Goal: Information Seeking & Learning: Check status

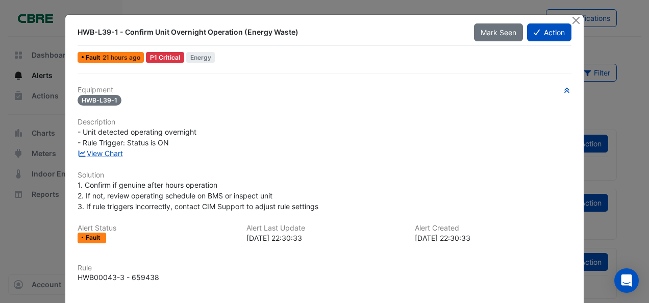
click at [16, 211] on ngb-modal-window "HWB-L39-1 - Confirm Unit Overnight Operation (Energy Waste) Mark Seen Action Fa…" at bounding box center [324, 151] width 649 height 303
click at [577, 19] on button "Close" at bounding box center [576, 20] width 11 height 11
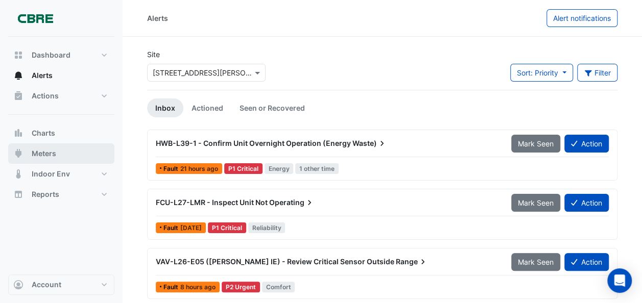
click at [50, 153] on span "Meters" at bounding box center [44, 154] width 24 height 10
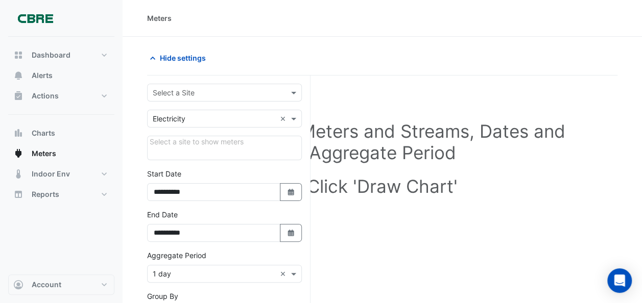
click at [179, 95] on input "text" at bounding box center [214, 93] width 123 height 11
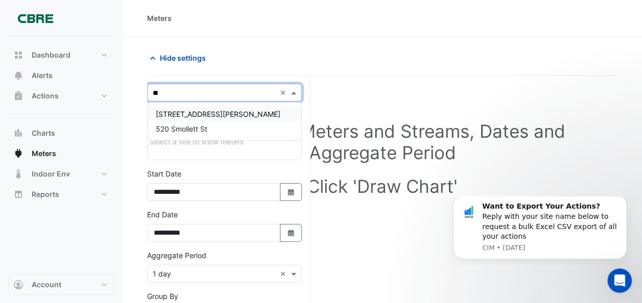
type input "***"
click at [181, 113] on span "[STREET_ADDRESS][PERSON_NAME]" at bounding box center [218, 114] width 125 height 9
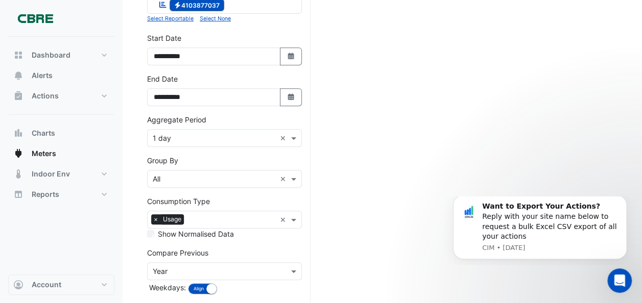
scroll to position [255, 0]
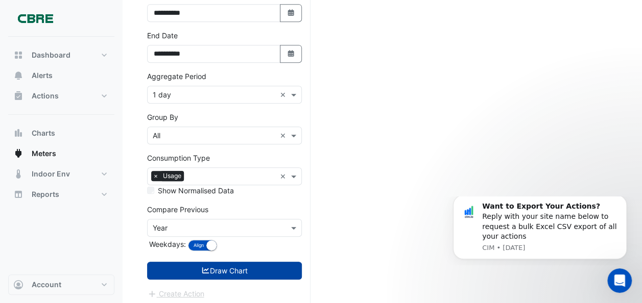
click at [240, 264] on button "Draw Chart" at bounding box center [224, 271] width 155 height 18
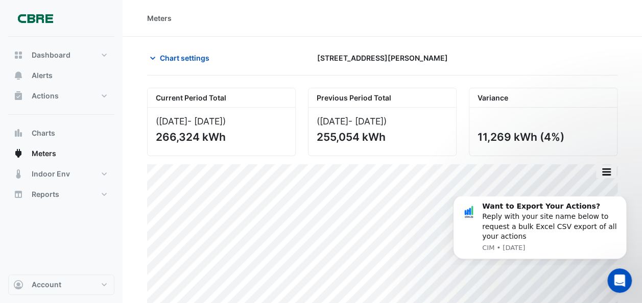
drag, startPoint x: 225, startPoint y: 136, endPoint x: 156, endPoint y: 136, distance: 68.4
click at [156, 136] on div "266,324 kWh" at bounding box center [220, 137] width 129 height 13
drag, startPoint x: 156, startPoint y: 136, endPoint x: 169, endPoint y: 137, distance: 13.3
drag, startPoint x: 386, startPoint y: 136, endPoint x: 318, endPoint y: 136, distance: 67.4
click at [318, 136] on div "255,054 kWh" at bounding box center [380, 137] width 129 height 13
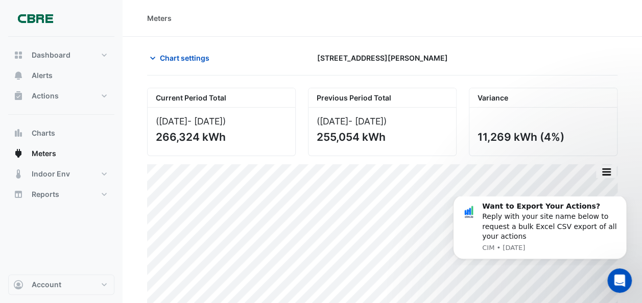
drag, startPoint x: 318, startPoint y: 136, endPoint x: 326, endPoint y: 137, distance: 7.3
copy div "255,054 kWh"
click at [228, 146] on div "([DATE] - [DATE] ) 266,324 kWh" at bounding box center [222, 132] width 148 height 48
drag, startPoint x: 226, startPoint y: 136, endPoint x: 153, endPoint y: 139, distance: 73.0
click at [153, 139] on div "([DATE] - [DATE] ) 266,324 kWh" at bounding box center [222, 132] width 148 height 48
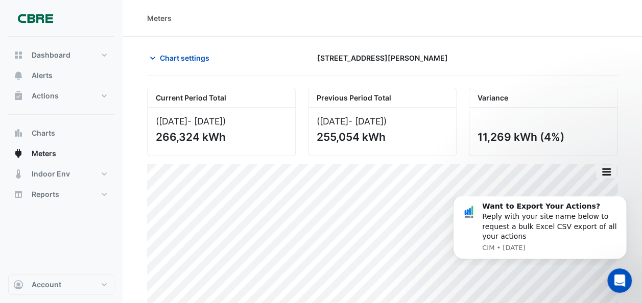
drag, startPoint x: 153, startPoint y: 139, endPoint x: 167, endPoint y: 137, distance: 14.4
copy div "266,324 kWh"
drag, startPoint x: 387, startPoint y: 135, endPoint x: 320, endPoint y: 140, distance: 68.1
click at [320, 140] on div "255,054 kWh" at bounding box center [380, 137] width 129 height 13
drag, startPoint x: 320, startPoint y: 140, endPoint x: 331, endPoint y: 136, distance: 12.6
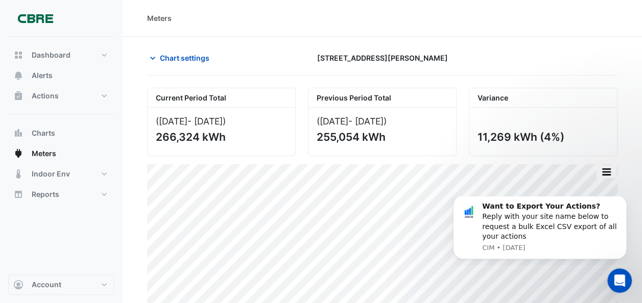
drag, startPoint x: 331, startPoint y: 136, endPoint x: 324, endPoint y: 150, distance: 15.8
click at [324, 152] on div "([DATE] - [DATE] ) 255,054 kWh" at bounding box center [382, 132] width 148 height 48
drag, startPoint x: 318, startPoint y: 136, endPoint x: 384, endPoint y: 139, distance: 65.9
click at [384, 139] on div "255,054 kWh" at bounding box center [380, 137] width 129 height 13
drag, startPoint x: 384, startPoint y: 139, endPoint x: 373, endPoint y: 134, distance: 12.3
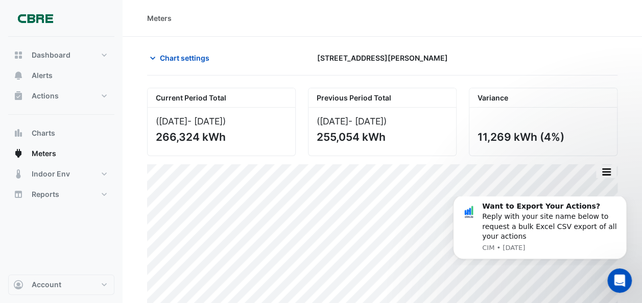
copy div "255,054 kWh"
drag, startPoint x: 563, startPoint y: 134, endPoint x: 481, endPoint y: 138, distance: 82.8
click at [480, 137] on div "11,269 kWh (4%)" at bounding box center [541, 137] width 129 height 13
drag, startPoint x: 484, startPoint y: 136, endPoint x: 472, endPoint y: 132, distance: 13.4
click at [472, 132] on div "11,269 kWh (4%)" at bounding box center [543, 132] width 148 height 48
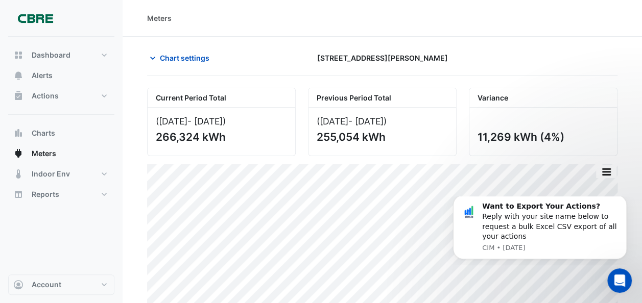
drag, startPoint x: 477, startPoint y: 135, endPoint x: 575, endPoint y: 138, distance: 98.0
click at [575, 138] on div "11,269 kWh (4%)" at bounding box center [541, 137] width 129 height 13
drag, startPoint x: 575, startPoint y: 138, endPoint x: 541, endPoint y: 135, distance: 33.8
copy div "11,269 kWh (4%)"
click at [189, 59] on span "Chart settings" at bounding box center [185, 58] width 50 height 11
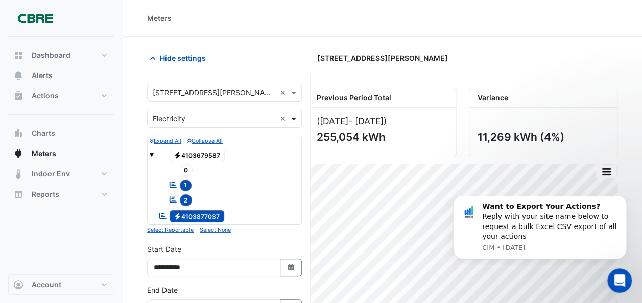
click at [291, 117] on span at bounding box center [294, 118] width 13 height 11
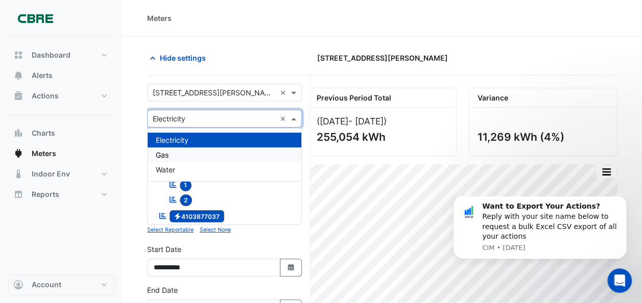
click at [191, 152] on div "Gas" at bounding box center [225, 155] width 154 height 15
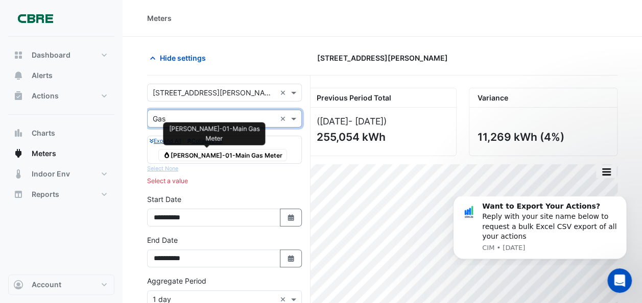
click at [217, 149] on span "Gas [PERSON_NAME]-01-Main Gas Meter" at bounding box center [222, 155] width 129 height 12
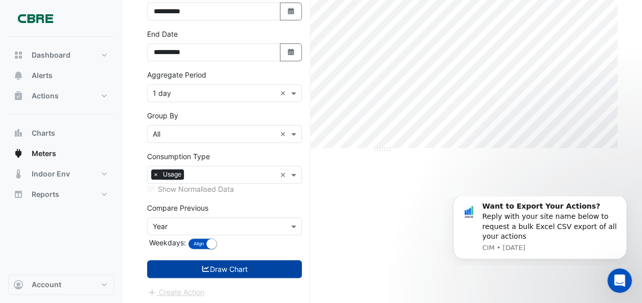
click at [206, 265] on icon "submit" at bounding box center [205, 268] width 9 height 7
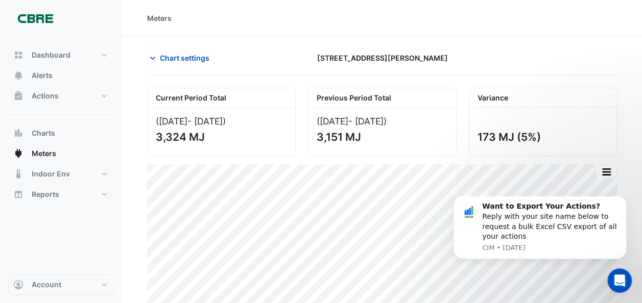
drag, startPoint x: 206, startPoint y: 135, endPoint x: 155, endPoint y: 137, distance: 50.6
click at [155, 137] on div "([DATE] - [DATE] ) 3,324 MJ" at bounding box center [222, 132] width 148 height 48
drag, startPoint x: 155, startPoint y: 137, endPoint x: 160, endPoint y: 137, distance: 5.1
copy div "3,324 MJ"
drag, startPoint x: 364, startPoint y: 136, endPoint x: 311, endPoint y: 140, distance: 53.3
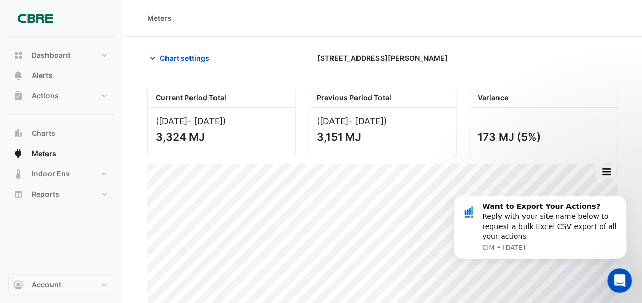
click at [311, 140] on div "([DATE] - [DATE] ) 3,151 MJ" at bounding box center [382, 132] width 148 height 48
drag, startPoint x: 311, startPoint y: 140, endPoint x: 324, endPoint y: 137, distance: 12.8
copy div "3,151 MJ"
drag, startPoint x: 542, startPoint y: 135, endPoint x: 478, endPoint y: 138, distance: 63.3
click at [478, 138] on div "173 MJ (5%)" at bounding box center [541, 137] width 129 height 13
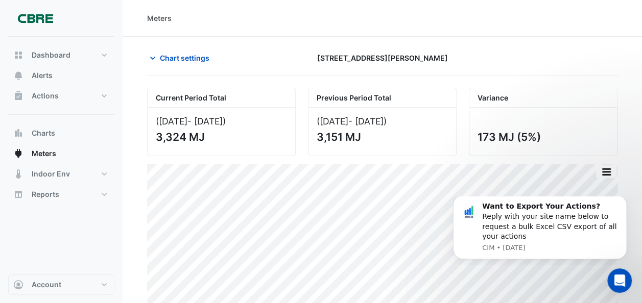
copy div "173 MJ (5%)"
click at [196, 59] on span "Chart settings" at bounding box center [185, 58] width 50 height 11
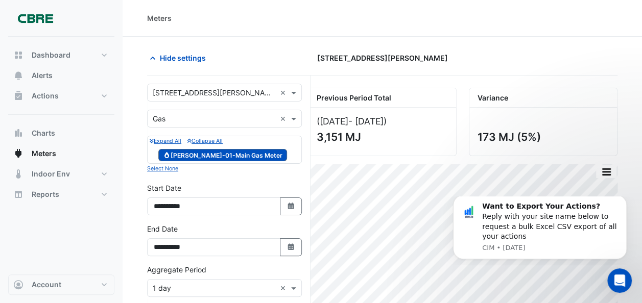
click at [184, 115] on input "text" at bounding box center [214, 119] width 123 height 11
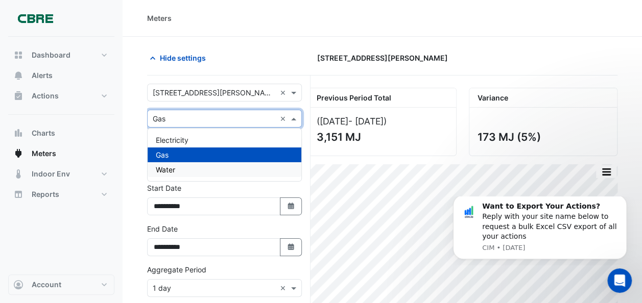
click at [177, 166] on div "Water" at bounding box center [225, 169] width 154 height 15
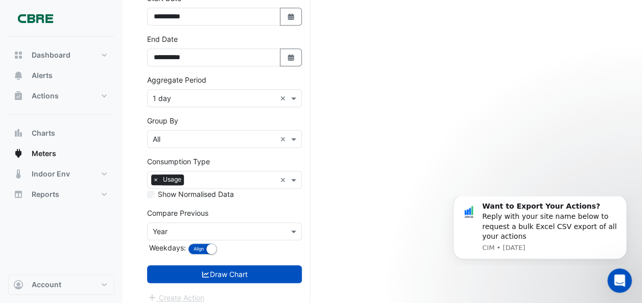
drag, startPoint x: 238, startPoint y: 264, endPoint x: 248, endPoint y: 263, distance: 9.8
click at [238, 265] on button "Draw Chart" at bounding box center [224, 274] width 155 height 18
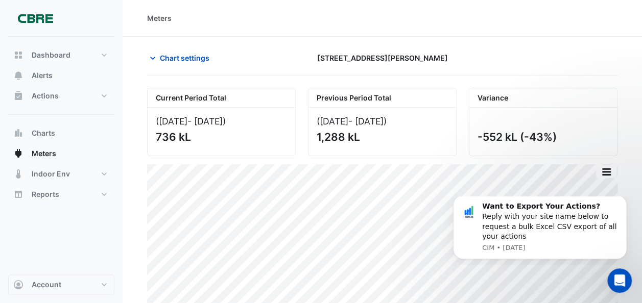
drag, startPoint x: 192, startPoint y: 136, endPoint x: 155, endPoint y: 138, distance: 36.8
click at [155, 138] on div "([DATE] - [DATE] ) 736 kL" at bounding box center [222, 132] width 148 height 48
drag, startPoint x: 155, startPoint y: 138, endPoint x: 168, endPoint y: 134, distance: 13.9
copy div "736 kL"
drag, startPoint x: 360, startPoint y: 136, endPoint x: 317, endPoint y: 140, distance: 43.5
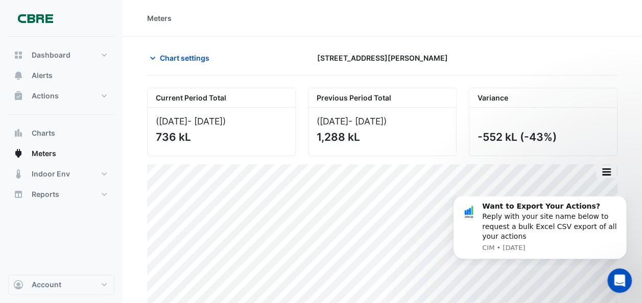
click at [317, 140] on div "1,288 kL" at bounding box center [380, 137] width 129 height 13
drag, startPoint x: 317, startPoint y: 140, endPoint x: 330, endPoint y: 136, distance: 13.3
copy div "1,288 kL"
drag, startPoint x: 559, startPoint y: 137, endPoint x: 480, endPoint y: 140, distance: 78.7
click at [480, 140] on div "-552 kL (-43%)" at bounding box center [541, 137] width 129 height 13
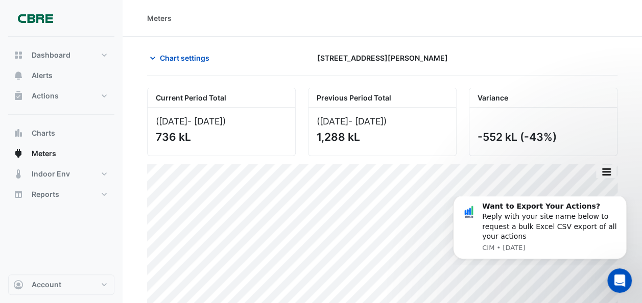
drag, startPoint x: 480, startPoint y: 140, endPoint x: 487, endPoint y: 136, distance: 7.5
drag, startPoint x: 487, startPoint y: 136, endPoint x: 478, endPoint y: 134, distance: 9.5
click at [478, 134] on div "-552 kL (-43%)" at bounding box center [541, 137] width 129 height 13
drag, startPoint x: 478, startPoint y: 135, endPoint x: 557, endPoint y: 137, distance: 79.6
click at [557, 137] on div "-552 kL (-43%)" at bounding box center [541, 137] width 129 height 13
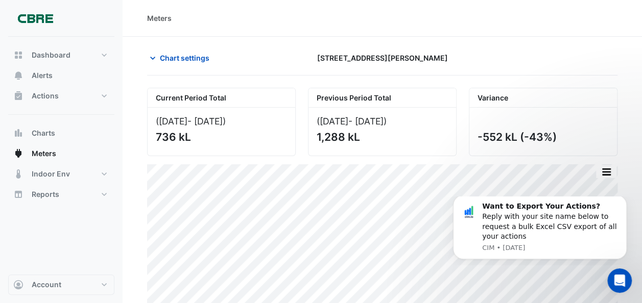
drag, startPoint x: 557, startPoint y: 137, endPoint x: 531, endPoint y: 136, distance: 26.6
copy div "-552 kL (-43%)"
